Goal: Answer question/provide support: Share knowledge or assist other users

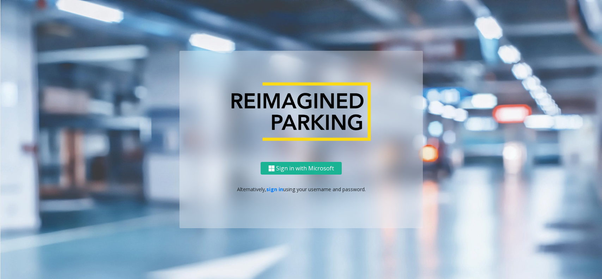
click at [275, 191] on link "sign in" at bounding box center [274, 189] width 17 height 7
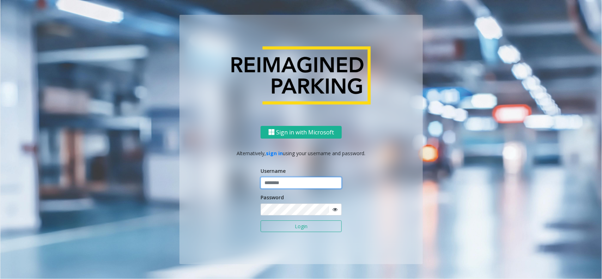
click at [282, 183] on input "text" at bounding box center [301, 183] width 81 height 12
type input "**********"
click at [276, 224] on button "Login" at bounding box center [301, 227] width 81 height 12
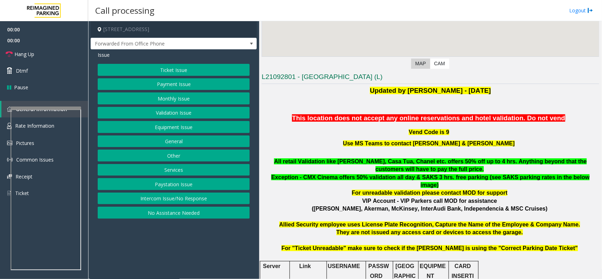
scroll to position [132, 0]
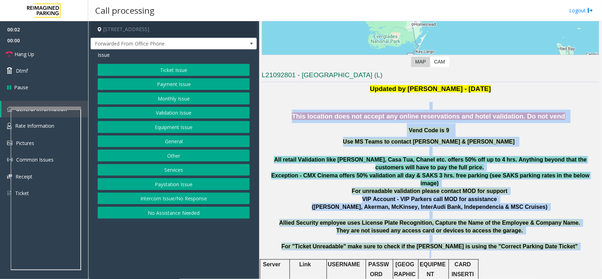
drag, startPoint x: 295, startPoint y: 104, endPoint x: 534, endPoint y: 254, distance: 281.8
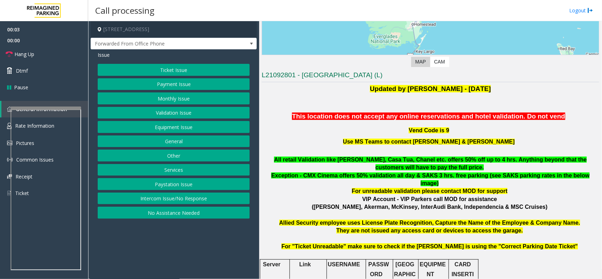
click at [151, 98] on button "Monthly Issue" at bounding box center [174, 98] width 152 height 12
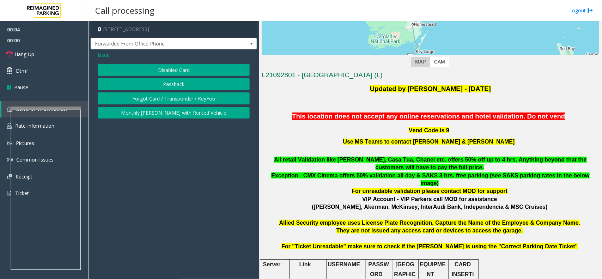
click at [166, 78] on div "Disabled Card Passback Forgot Card / Transponder / KeyFob Monthly [PERSON_NAME]…" at bounding box center [174, 91] width 152 height 55
click at [166, 82] on button "Passback" at bounding box center [174, 84] width 152 height 12
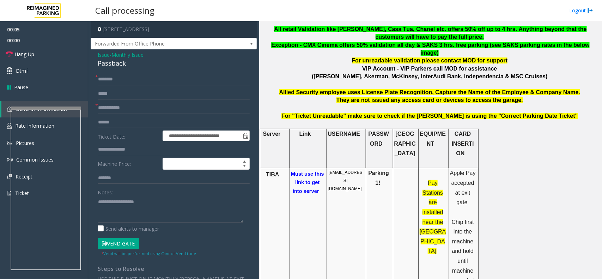
scroll to position [353, 0]
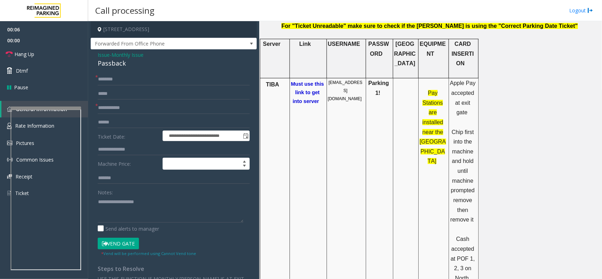
click at [301, 81] on span "Must use this link to get into server" at bounding box center [307, 92] width 33 height 23
click at [132, 212] on textarea at bounding box center [171, 209] width 146 height 26
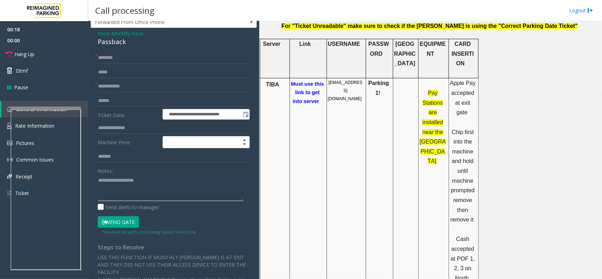
scroll to position [0, 0]
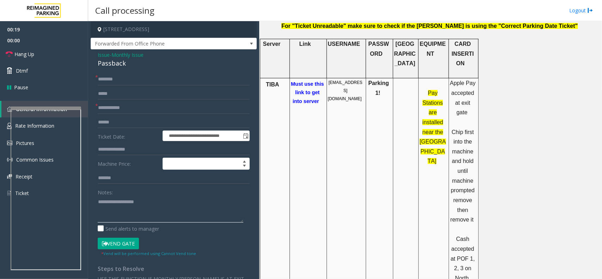
click at [128, 204] on textarea at bounding box center [171, 209] width 146 height 26
click at [119, 64] on div "Passback" at bounding box center [174, 64] width 152 height 10
click at [117, 64] on div "Passback" at bounding box center [174, 64] width 152 height 10
copy div "Passback"
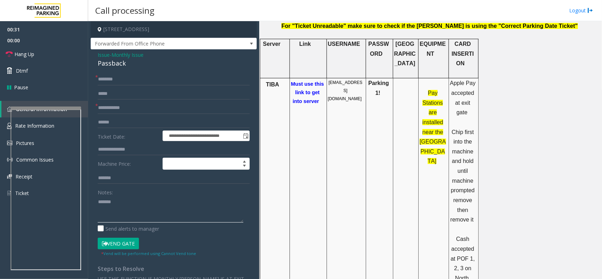
click at [120, 202] on textarea at bounding box center [171, 209] width 146 height 26
paste textarea "*********"
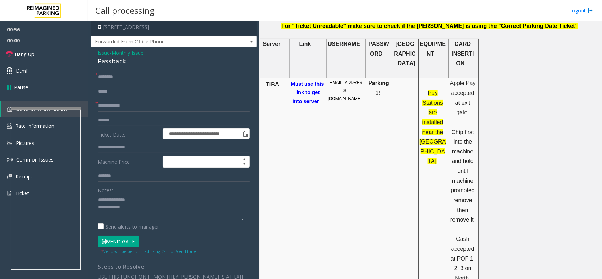
scroll to position [0, 0]
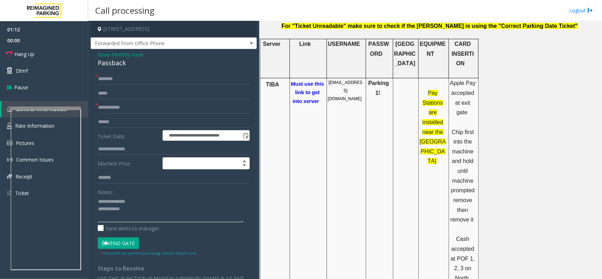
click at [143, 212] on textarea at bounding box center [171, 209] width 146 height 26
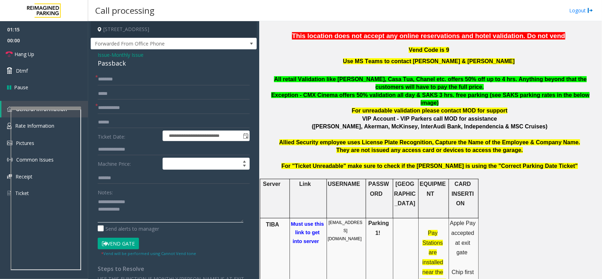
scroll to position [176, 0]
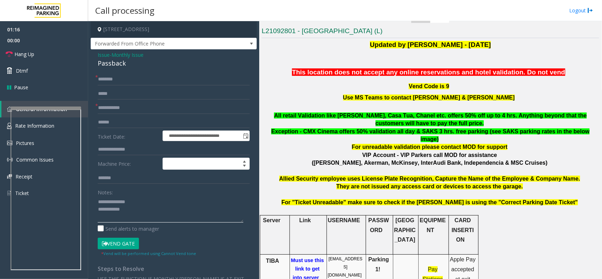
type textarea "**********"
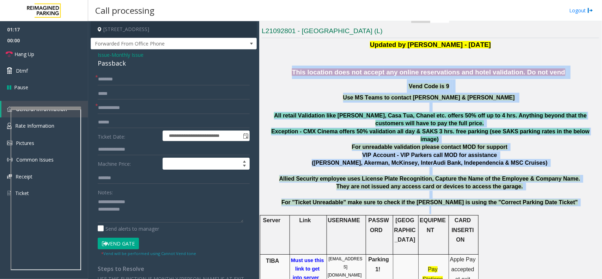
drag, startPoint x: 301, startPoint y: 66, endPoint x: 524, endPoint y: 212, distance: 267.1
click at [554, 206] on p at bounding box center [431, 210] width 338 height 8
drag, startPoint x: 555, startPoint y: 205, endPoint x: 349, endPoint y: 55, distance: 255.3
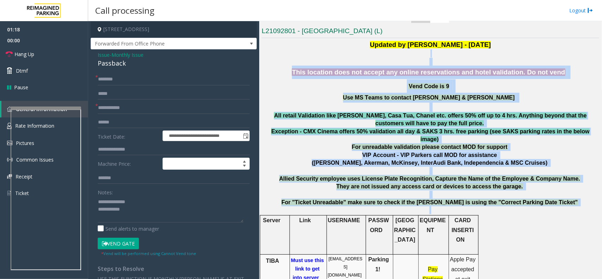
click at [293, 73] on p "This location does not accept any online reservations and hotel validation. Do …" at bounding box center [431, 72] width 338 height 13
drag, startPoint x: 295, startPoint y: 58, endPoint x: 537, endPoint y: 203, distance: 282.0
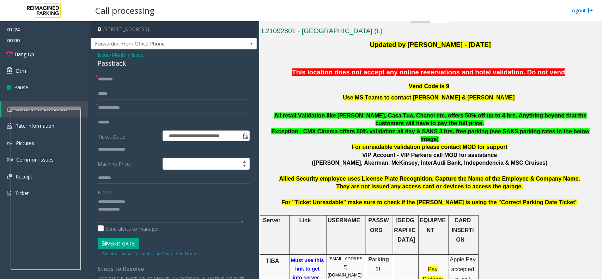
click at [114, 76] on input "text" at bounding box center [174, 79] width 152 height 12
type input "**"
click at [115, 99] on input "text" at bounding box center [174, 94] width 152 height 12
click at [108, 103] on input "text" at bounding box center [174, 108] width 152 height 12
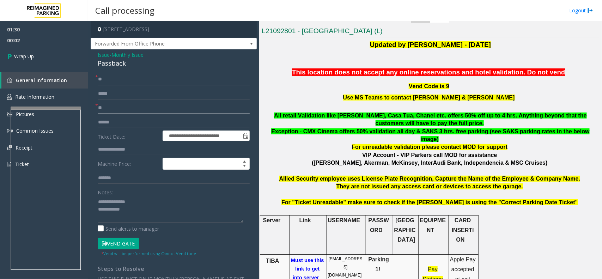
type input "**"
click at [144, 213] on textarea at bounding box center [171, 209] width 146 height 26
click at [173, 213] on textarea at bounding box center [171, 209] width 146 height 26
type textarea "**********"
click at [55, 59] on link "Wrap Up" at bounding box center [44, 56] width 88 height 21
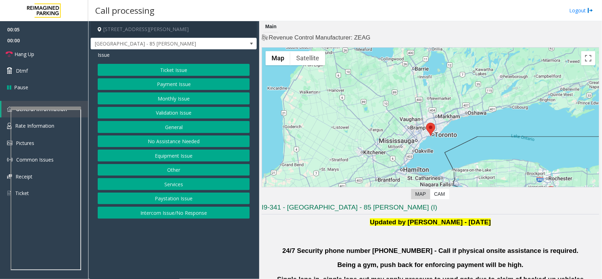
click at [167, 111] on button "Validation Issue" at bounding box center [174, 113] width 152 height 12
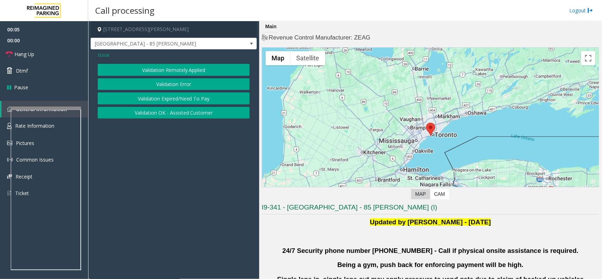
click at [179, 82] on button "Validation Error" at bounding box center [174, 84] width 152 height 12
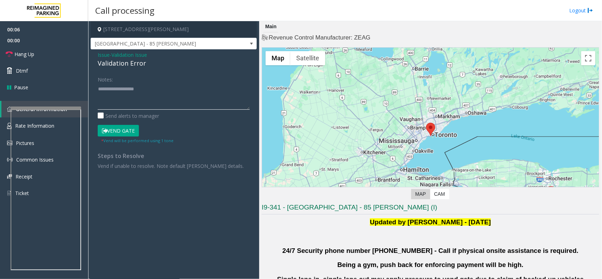
click at [159, 108] on textarea at bounding box center [174, 96] width 152 height 26
click at [140, 62] on div "Validation Error" at bounding box center [174, 64] width 152 height 10
copy div "Validation Error"
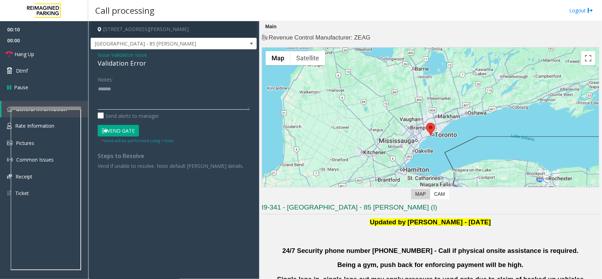
paste textarea "**********"
click at [144, 98] on textarea at bounding box center [174, 96] width 152 height 26
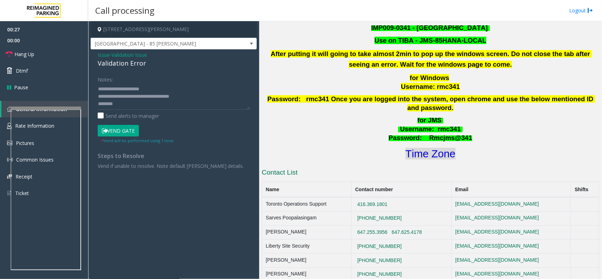
click at [431, 148] on font "Time Zone" at bounding box center [431, 154] width 50 height 12
click at [138, 110] on textarea at bounding box center [174, 96] width 152 height 26
click at [107, 136] on button "Vend Gate" at bounding box center [118, 131] width 41 height 12
click at [123, 125] on button "Vend Gate" at bounding box center [118, 131] width 41 height 12
click at [121, 132] on button "Vend Gate" at bounding box center [118, 131] width 41 height 12
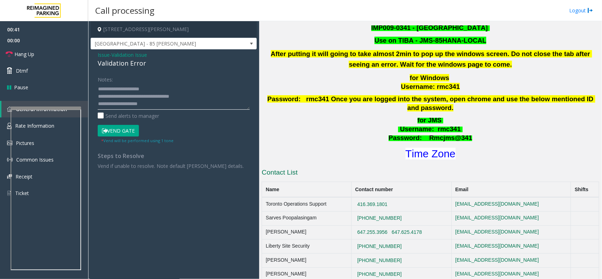
click at [189, 84] on textarea at bounding box center [174, 96] width 152 height 26
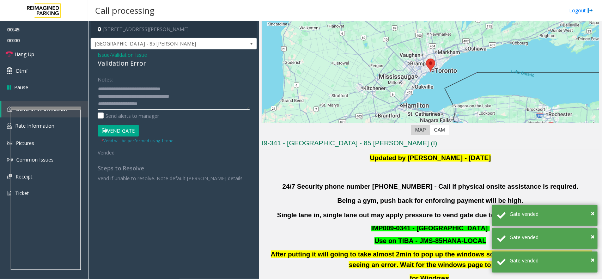
scroll to position [44, 0]
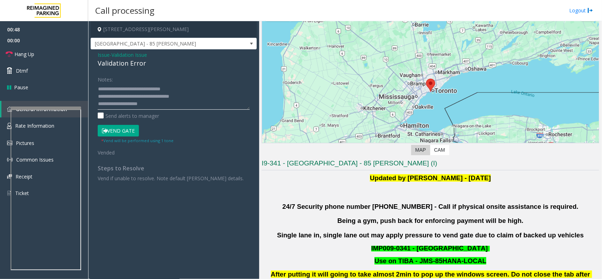
click at [189, 97] on textarea at bounding box center [174, 96] width 152 height 26
type textarea "**********"
click at [55, 58] on link "Hang Up" at bounding box center [44, 54] width 88 height 17
click at [55, 57] on link "Hang Up" at bounding box center [44, 54] width 88 height 17
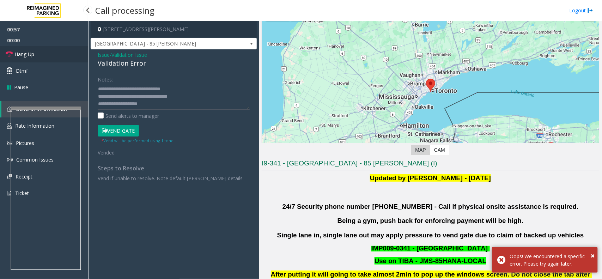
click at [55, 57] on link "Hang Up" at bounding box center [44, 54] width 88 height 17
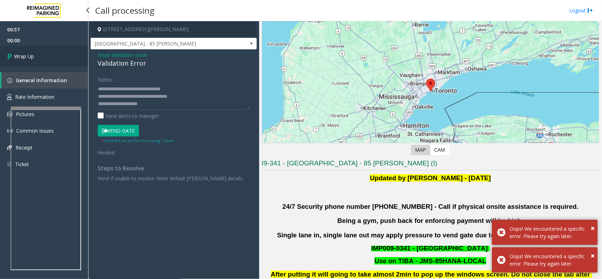
click at [55, 57] on link "Wrap Up" at bounding box center [44, 56] width 88 height 21
